Goal: Task Accomplishment & Management: Complete application form

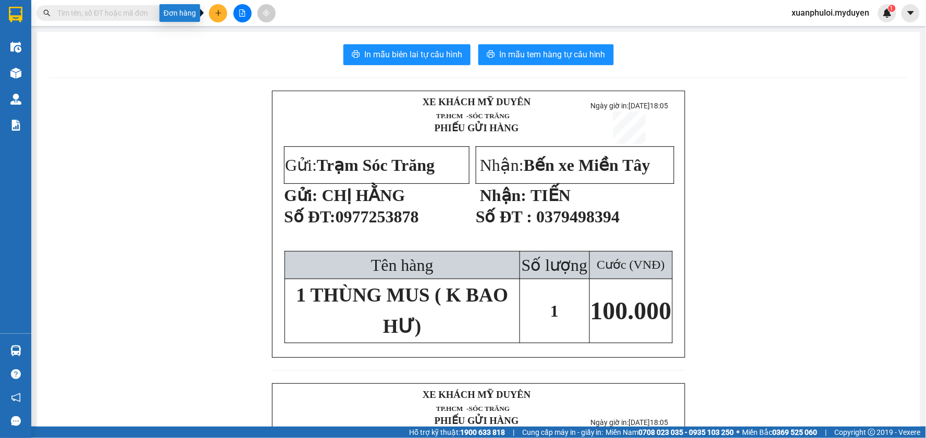
click at [220, 10] on icon "plus" at bounding box center [218, 12] width 7 height 7
click at [230, 39] on div "Tạo đơn hàng" at bounding box center [254, 39] width 78 height 20
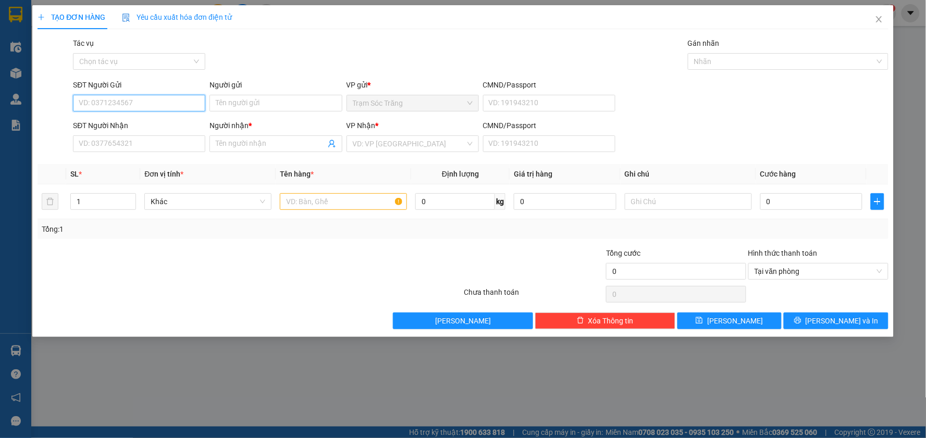
click at [149, 106] on input "SĐT Người Gửi" at bounding box center [139, 103] width 132 height 17
click at [128, 103] on input "SĐT Người Gửi" at bounding box center [139, 103] width 132 height 17
drag, startPoint x: 152, startPoint y: 142, endPoint x: 196, endPoint y: 156, distance: 46.5
click at [152, 142] on div "0886642052 - [PERSON_NAME]" at bounding box center [139, 140] width 120 height 11
type input "0886642052"
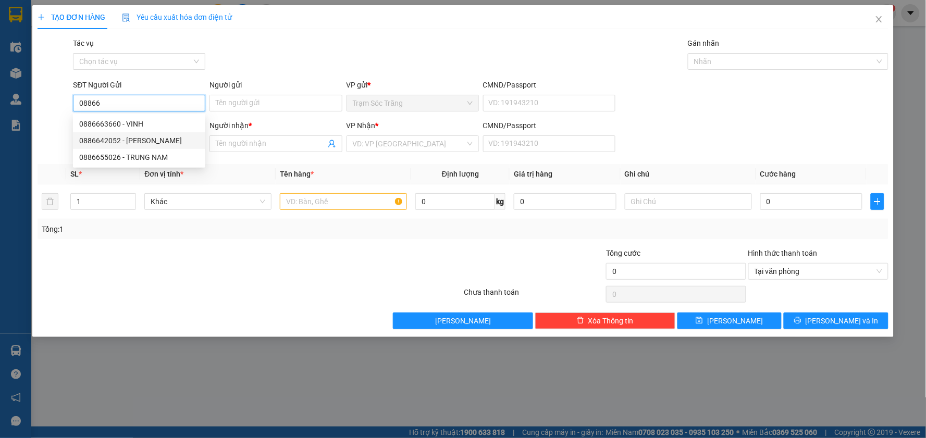
type input "ĐAN"
type input "0986441020"
type input "ĐÀO"
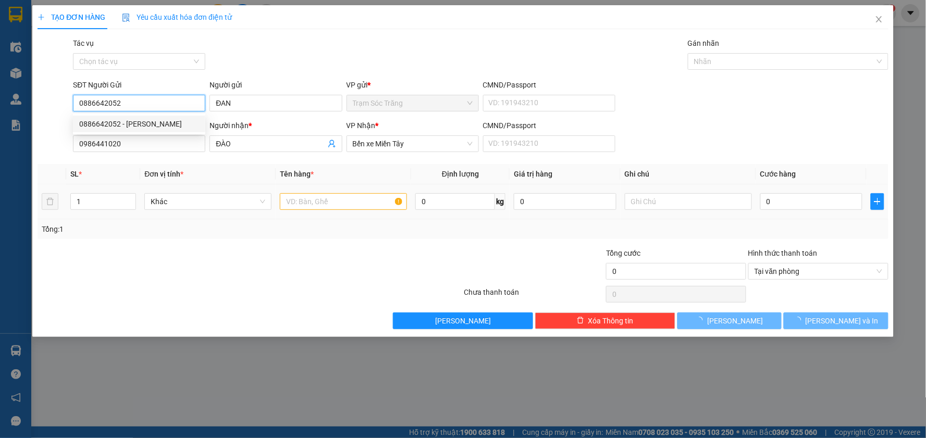
type input "20.000"
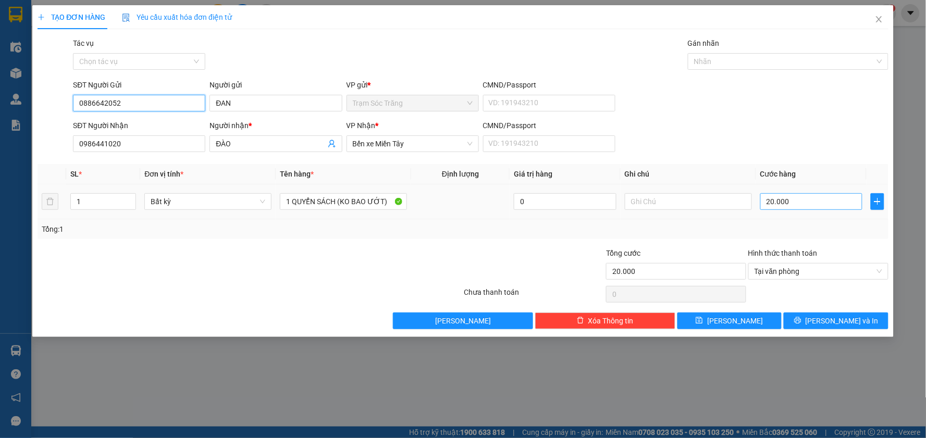
type input "0886642052"
click at [799, 197] on input "20.000" at bounding box center [811, 201] width 103 height 17
type input "3"
type input "30"
type input "300"
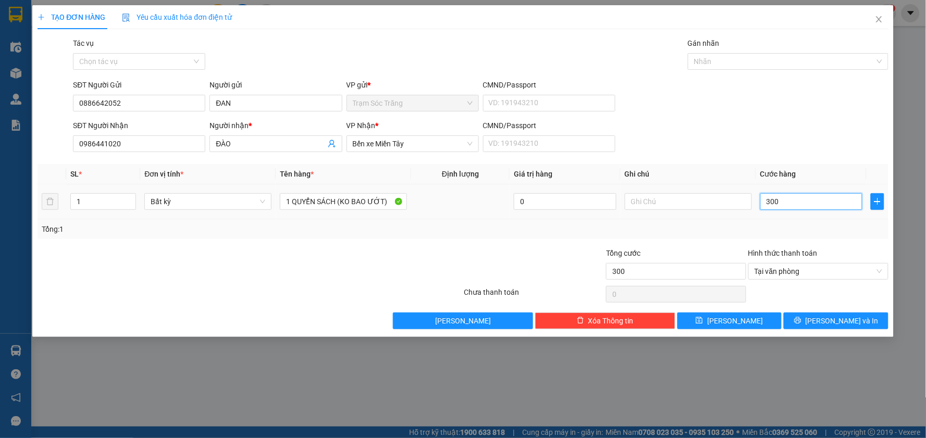
type input "3.000"
type input "30.000"
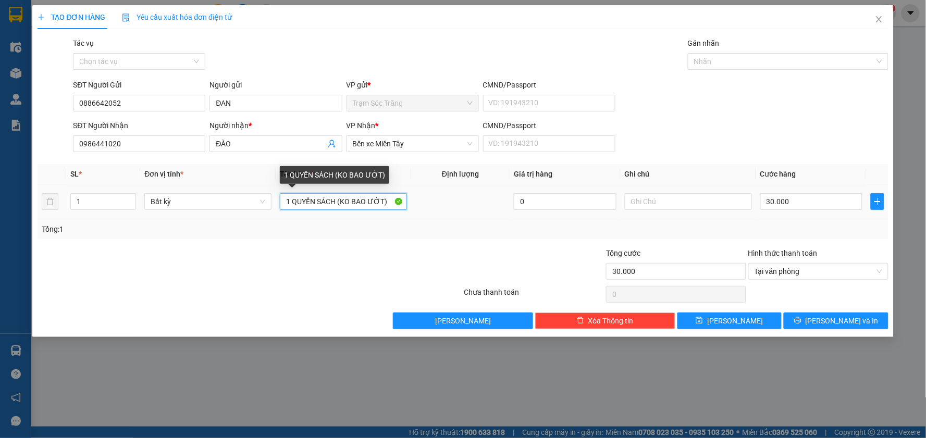
drag, startPoint x: 333, startPoint y: 201, endPoint x: 297, endPoint y: 209, distance: 37.0
click at [297, 209] on input "1 QUYỂN SÁCH (KO BAO ƯỚT)" at bounding box center [343, 201] width 127 height 17
click at [310, 202] on input "1 QUYỂN SÁCH (KO BAO ƯỚT)" at bounding box center [343, 201] width 127 height 17
drag, startPoint x: 334, startPoint y: 201, endPoint x: 248, endPoint y: 214, distance: 86.9
click at [248, 214] on tr "1 Bất kỳ 1 QUYỂN SÁCH (KO BAO ƯỚT) 0 30.000" at bounding box center [463, 201] width 851 height 35
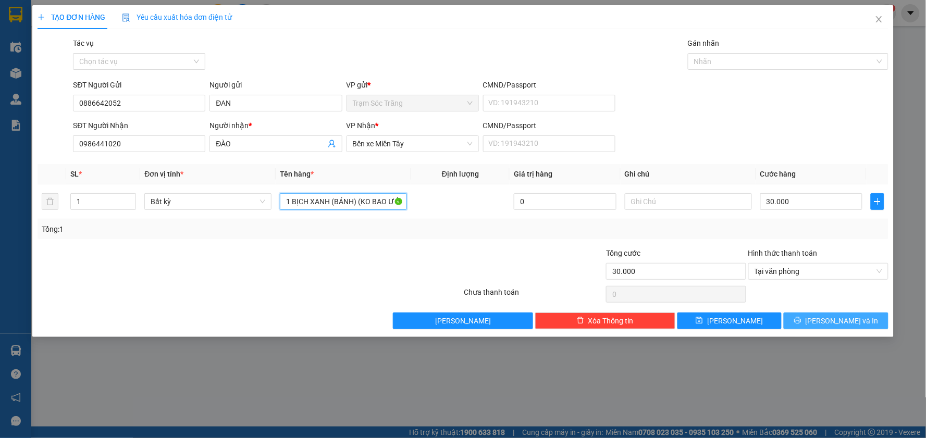
type input "1 BỊCH XANH (BÁNH) (KO BAO ƯỚT)"
click at [815, 319] on button "[PERSON_NAME] và In" at bounding box center [835, 321] width 105 height 17
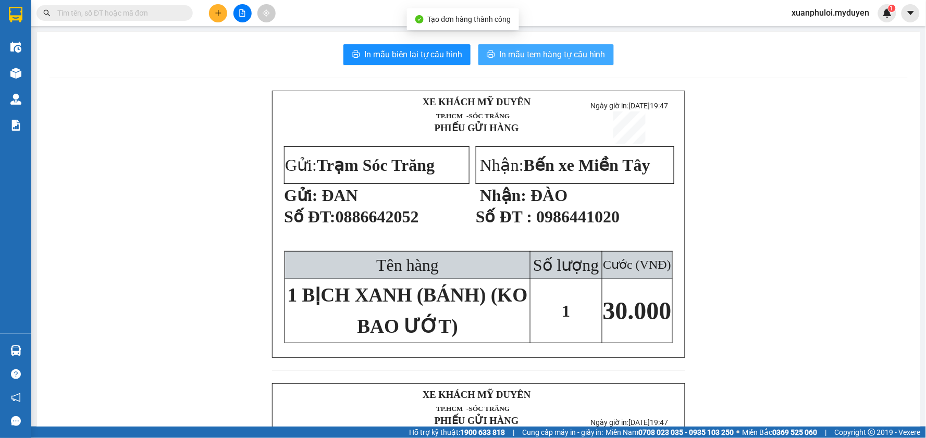
click at [517, 57] on span "In mẫu tem hàng tự cấu hình" at bounding box center [552, 54] width 106 height 13
